Goal: Check status: Check status

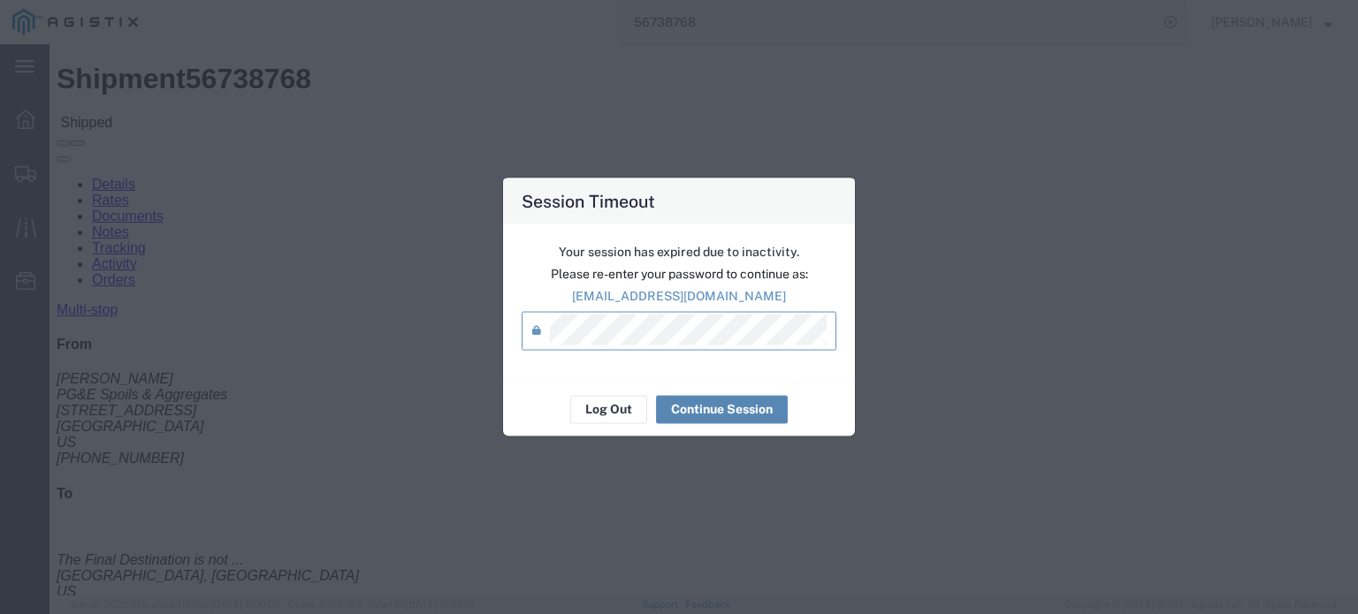
click at [718, 405] on button "Continue Session" at bounding box center [722, 409] width 132 height 28
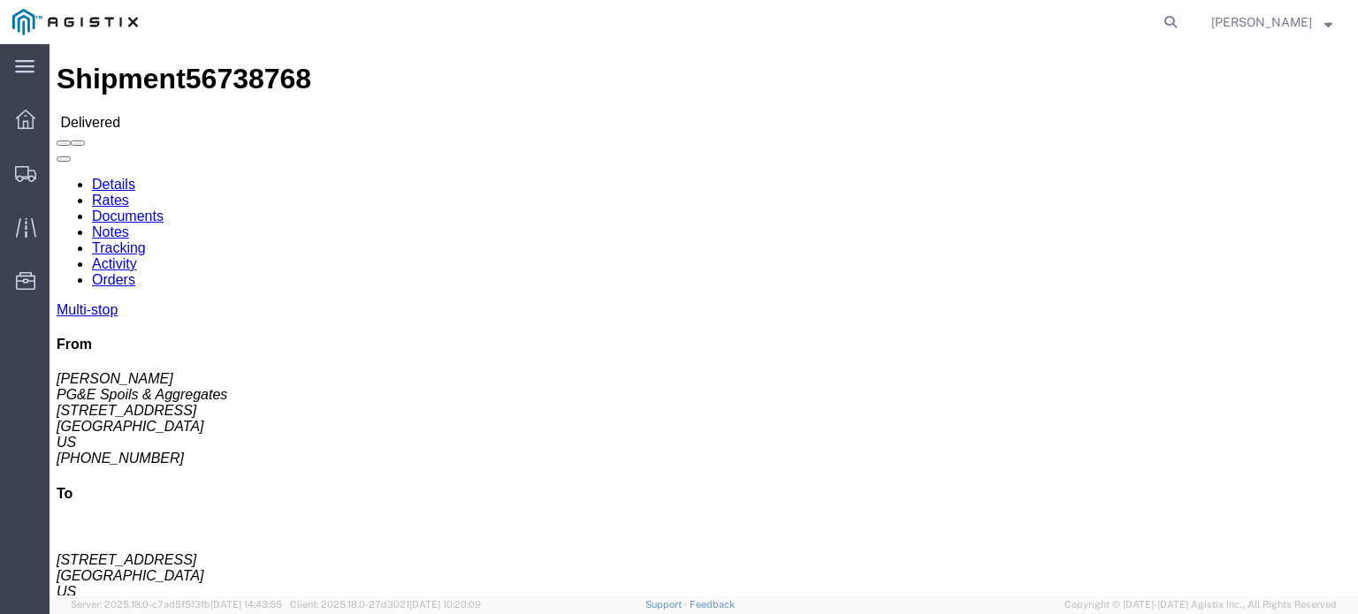
click link "Documents"
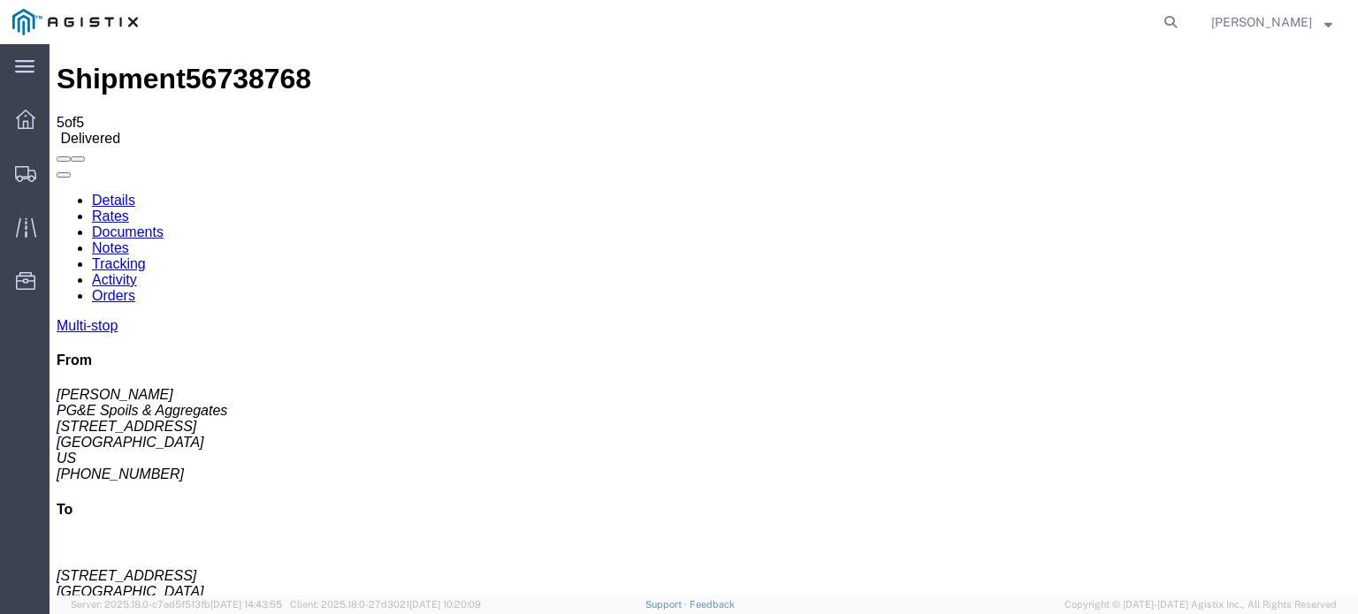
click at [57, 193] on icon at bounding box center [57, 193] width 0 height 0
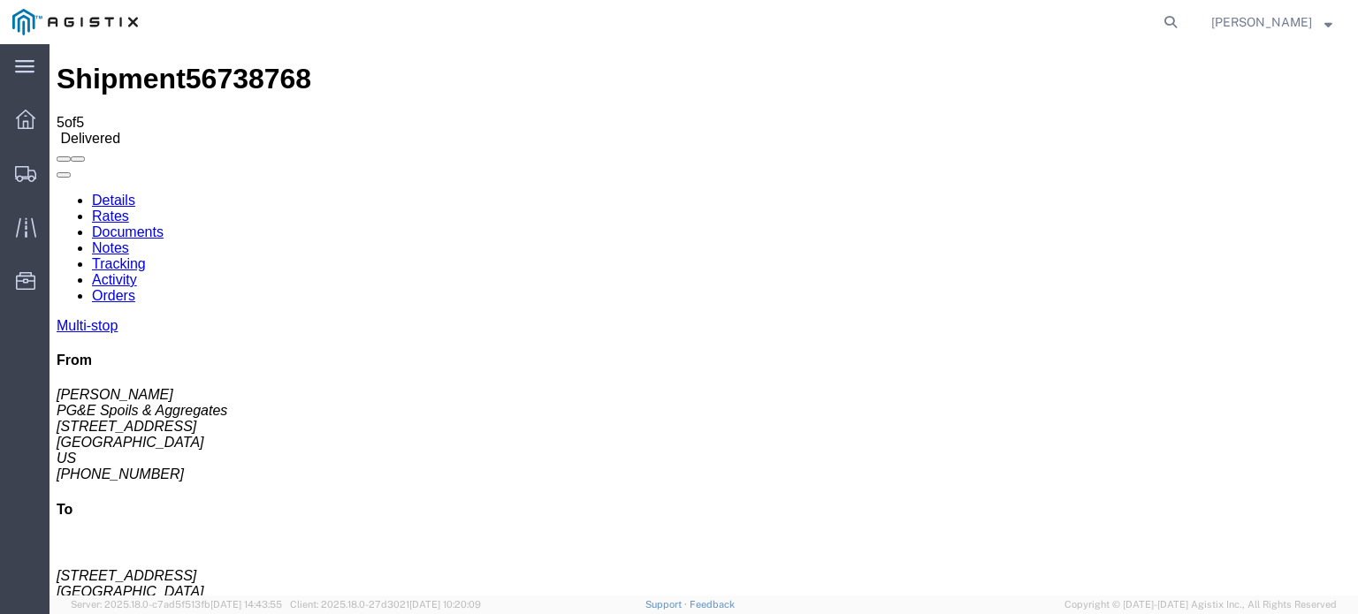
click at [146, 256] on link "Tracking" at bounding box center [119, 263] width 54 height 15
click at [129, 240] on link "Notes" at bounding box center [110, 247] width 37 height 15
click at [1174, 27] on icon at bounding box center [1170, 22] width 25 height 25
type input "56738777"
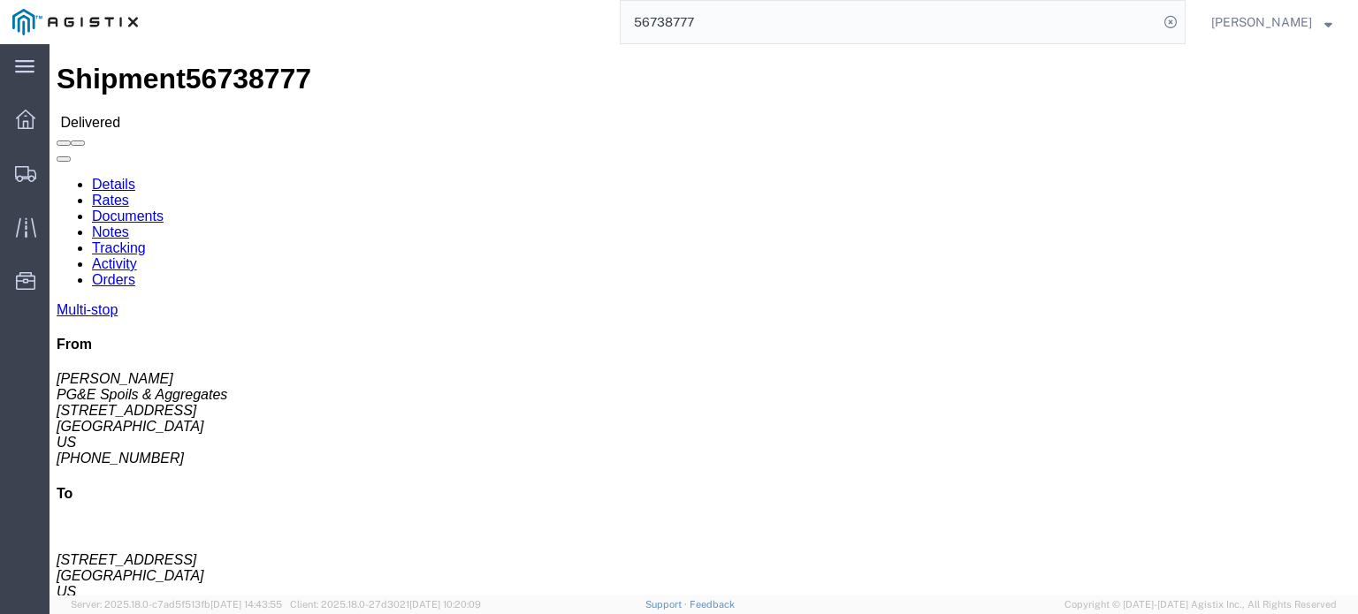
click link "Documents"
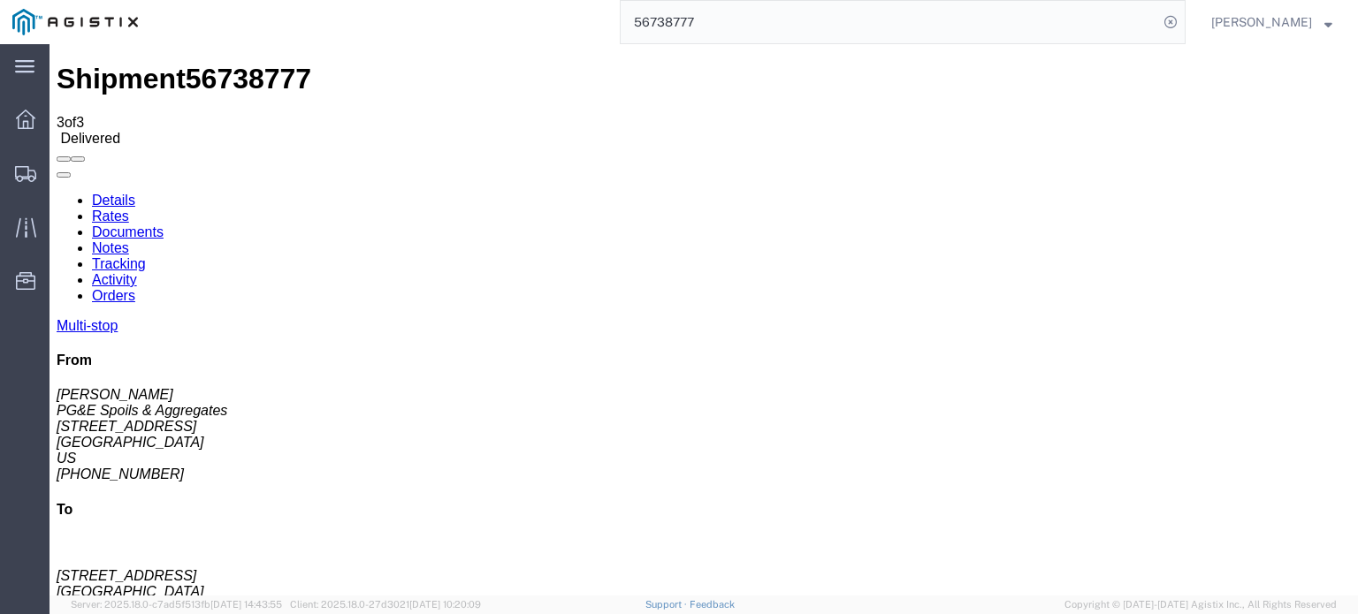
click at [57, 193] on icon at bounding box center [57, 193] width 0 height 0
click at [146, 256] on link "Tracking" at bounding box center [119, 263] width 54 height 15
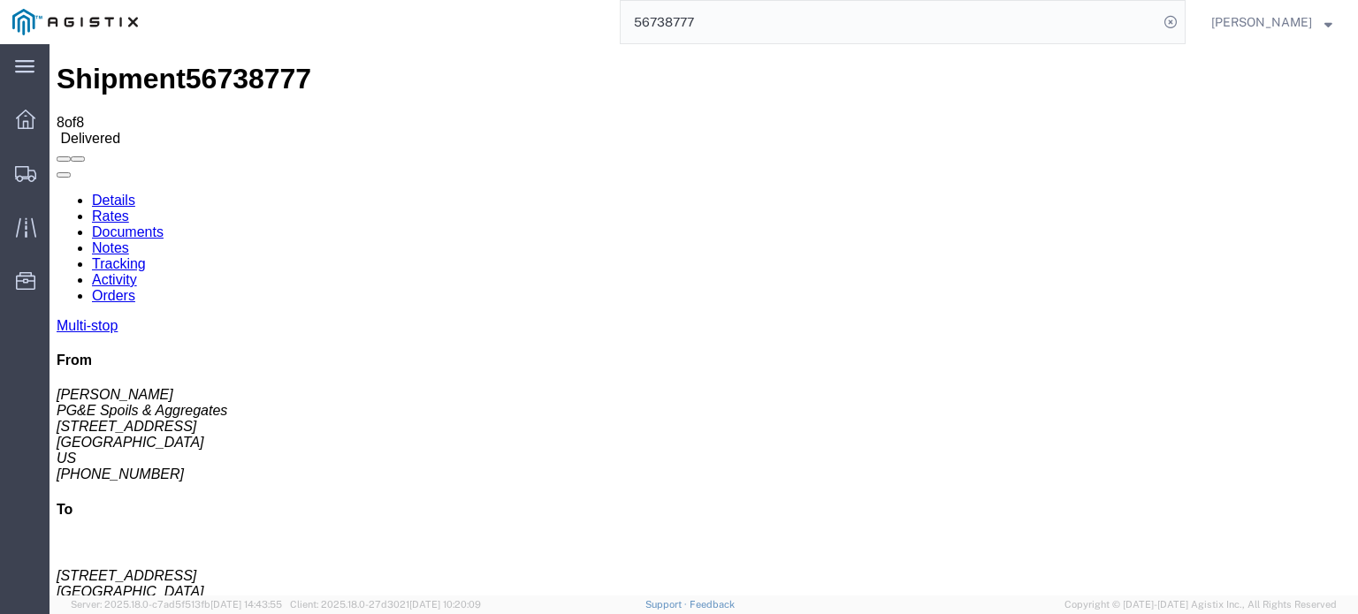
scroll to position [19, 0]
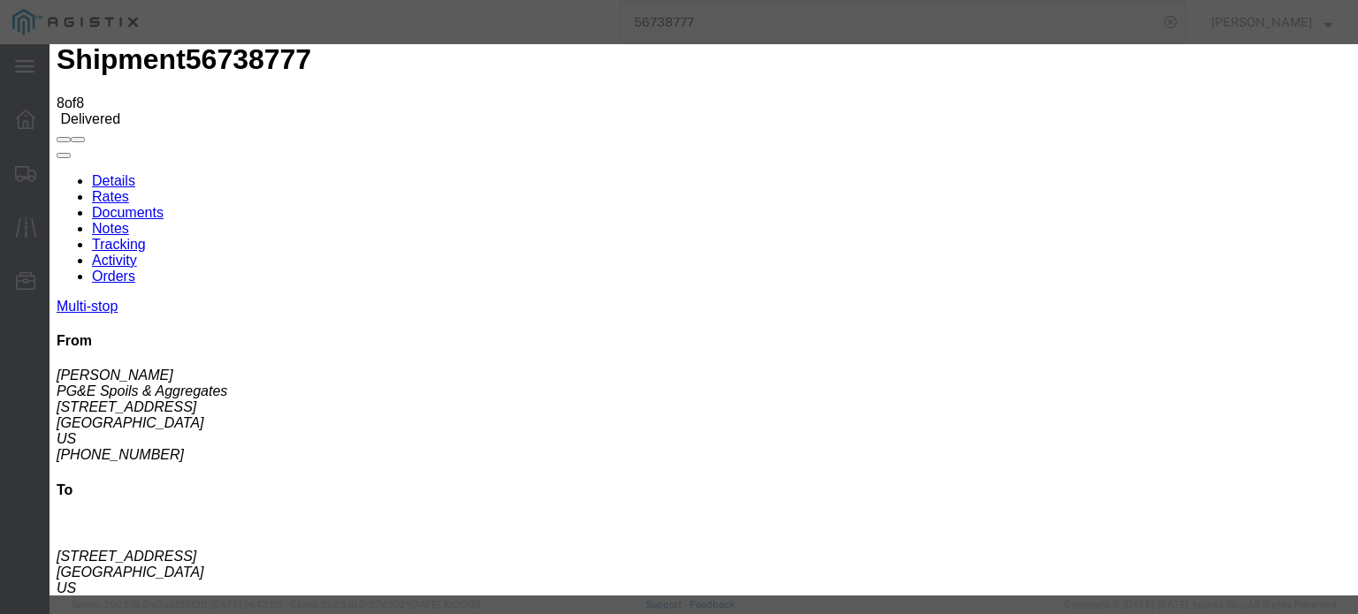
type input "9:45 AM"
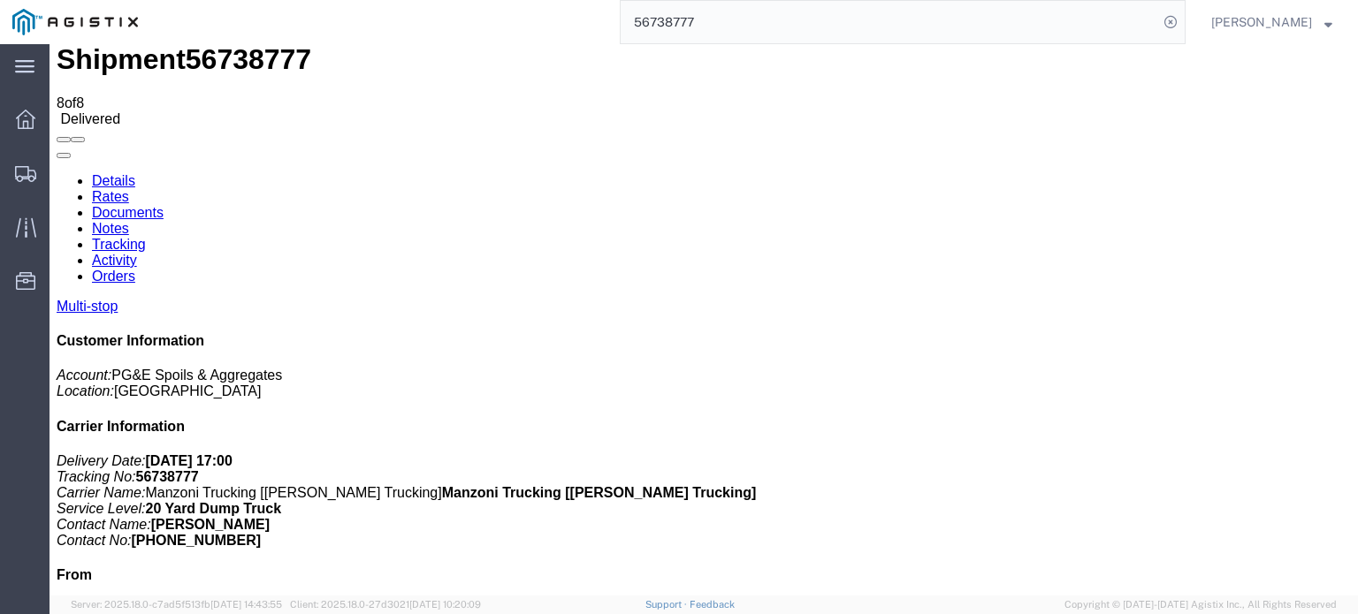
click at [129, 221] on link "Notes" at bounding box center [110, 228] width 37 height 15
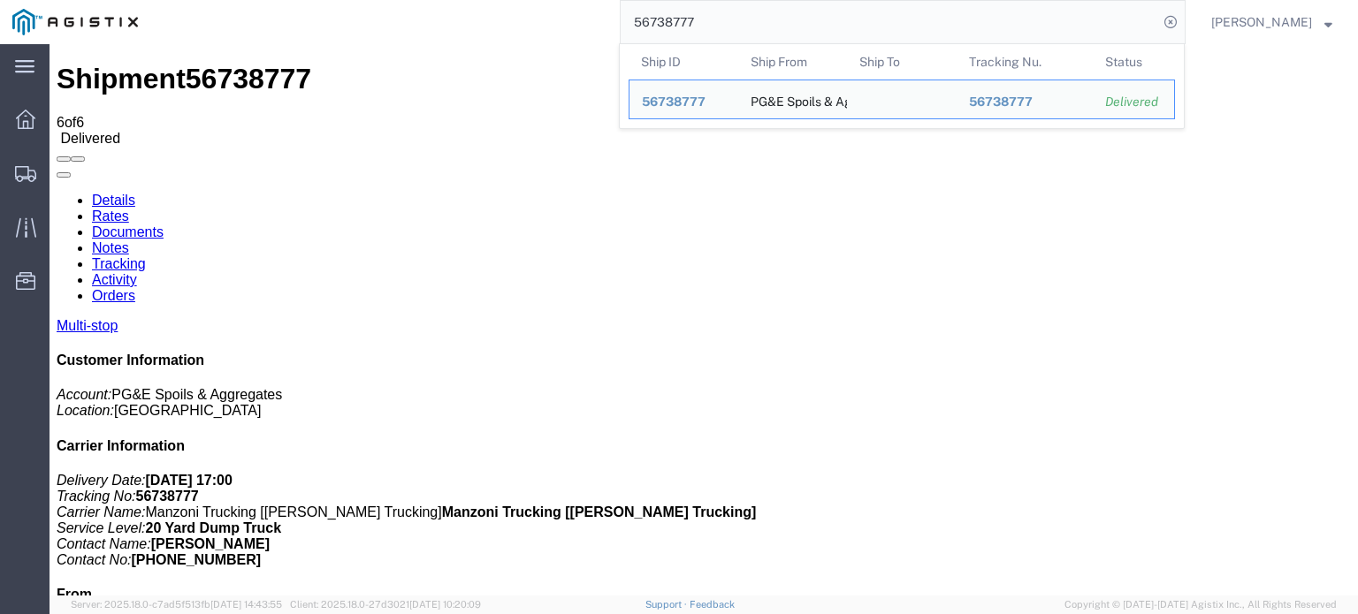
click at [712, 20] on input "56738777" at bounding box center [889, 22] width 537 height 42
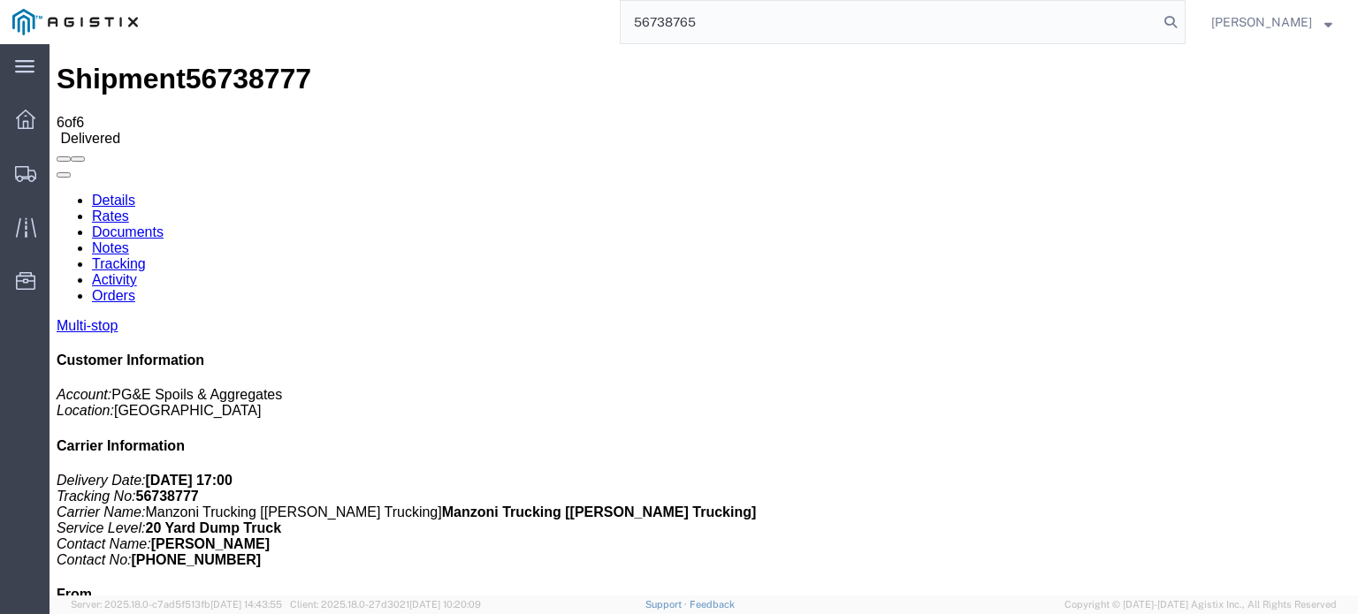
type input "56738765"
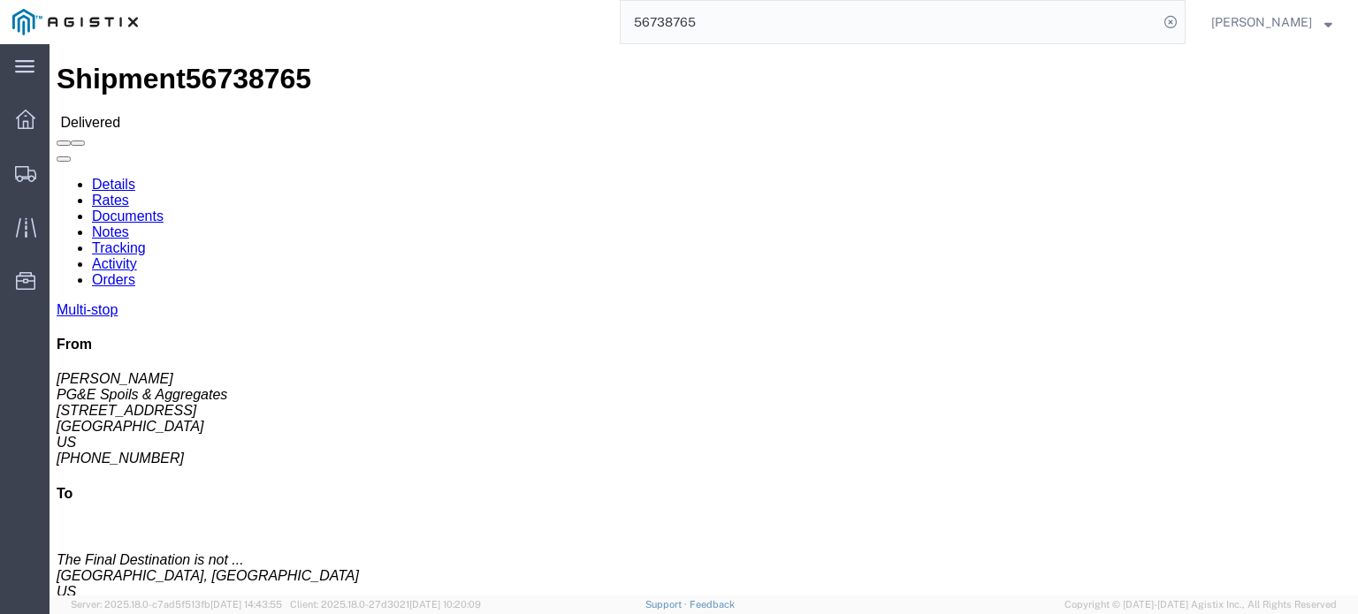
click link "Documents"
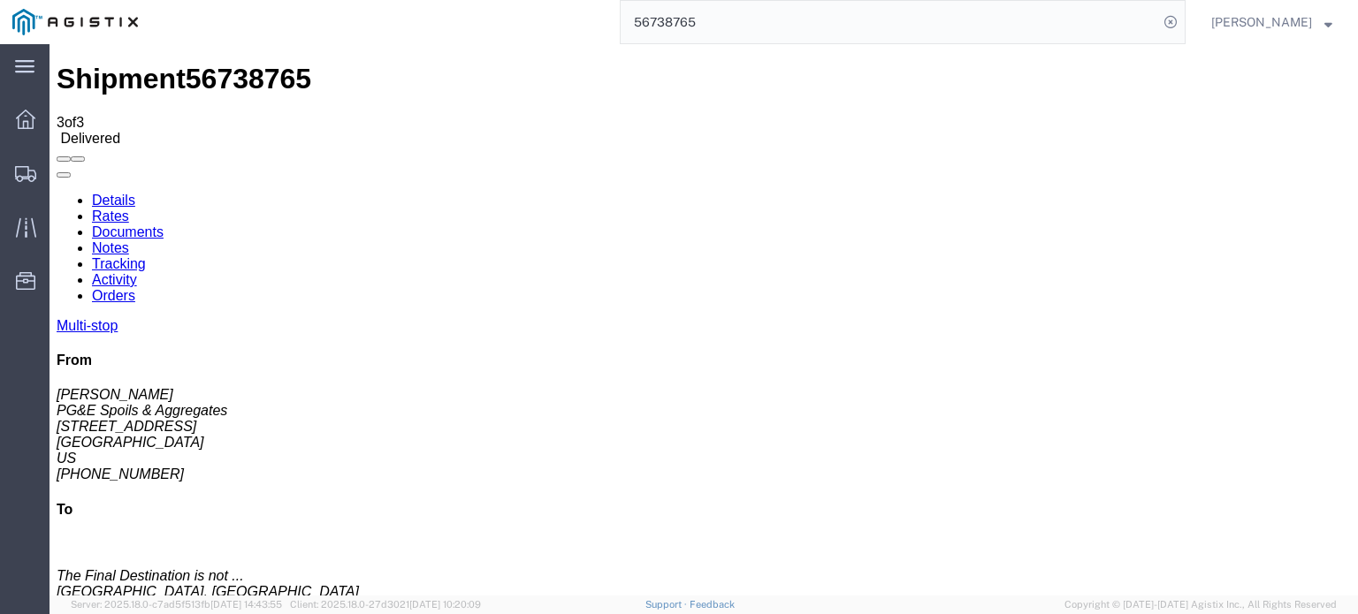
click at [57, 193] on icon at bounding box center [57, 193] width 0 height 0
click at [146, 256] on link "Tracking" at bounding box center [119, 263] width 54 height 15
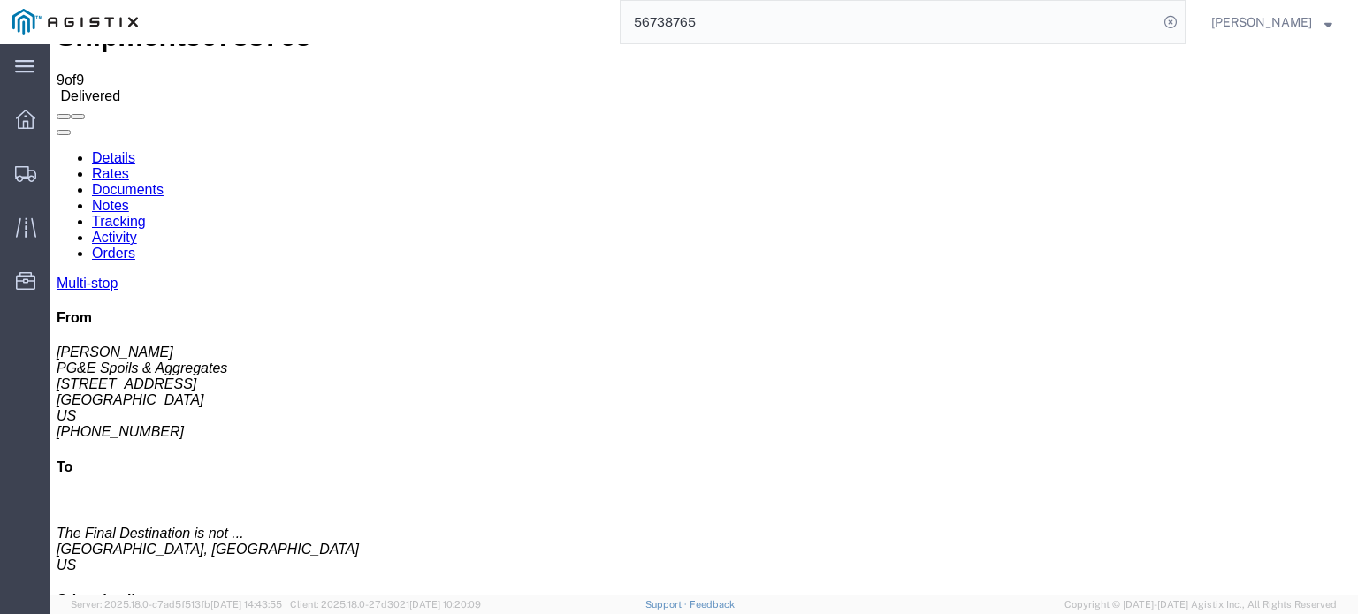
scroll to position [65, 0]
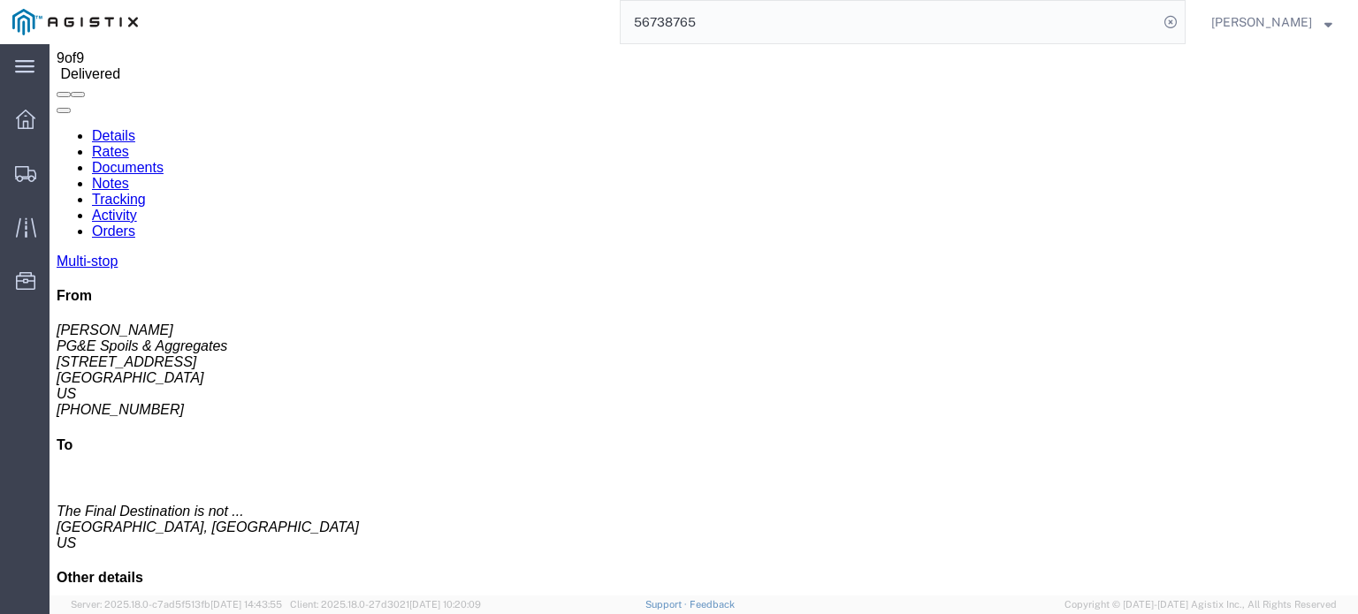
click at [164, 160] on link "Documents" at bounding box center [128, 167] width 72 height 15
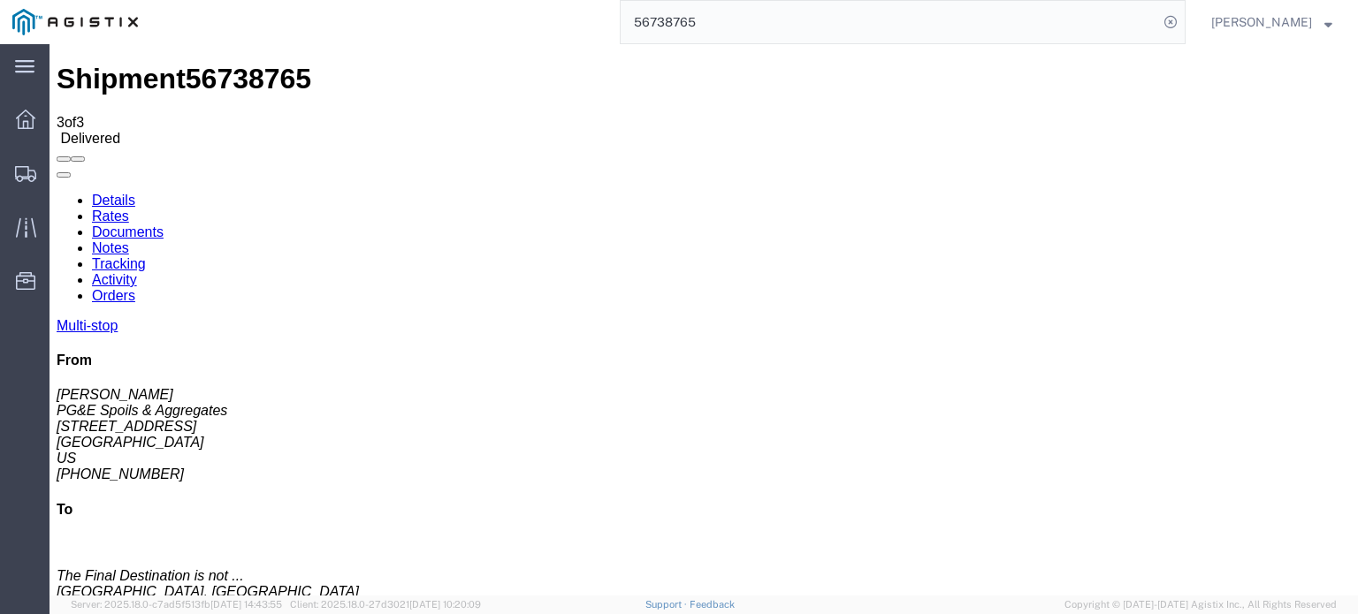
click at [129, 240] on link "Notes" at bounding box center [110, 247] width 37 height 15
